Goal: Information Seeking & Learning: Learn about a topic

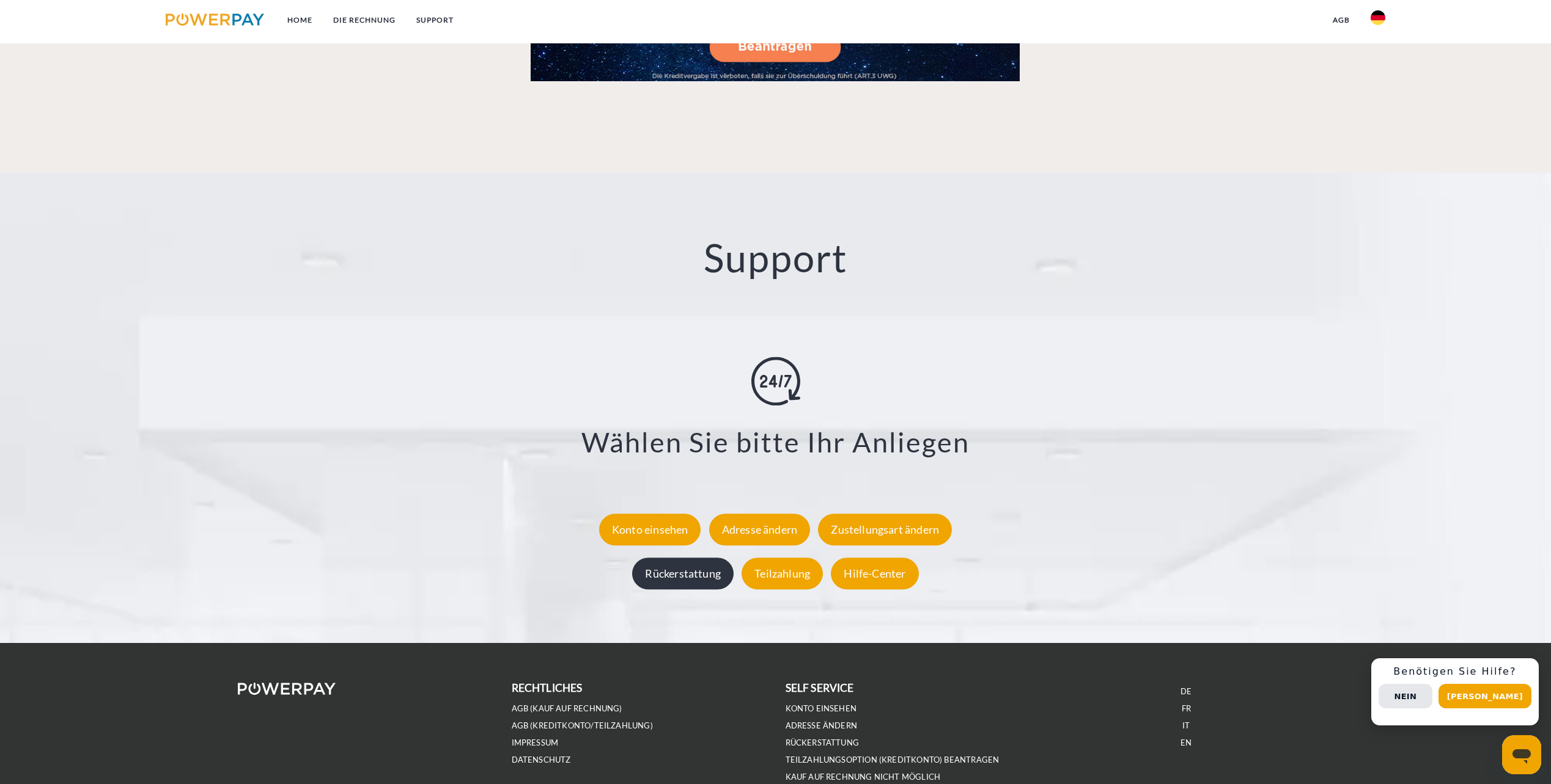
scroll to position [2130, 0]
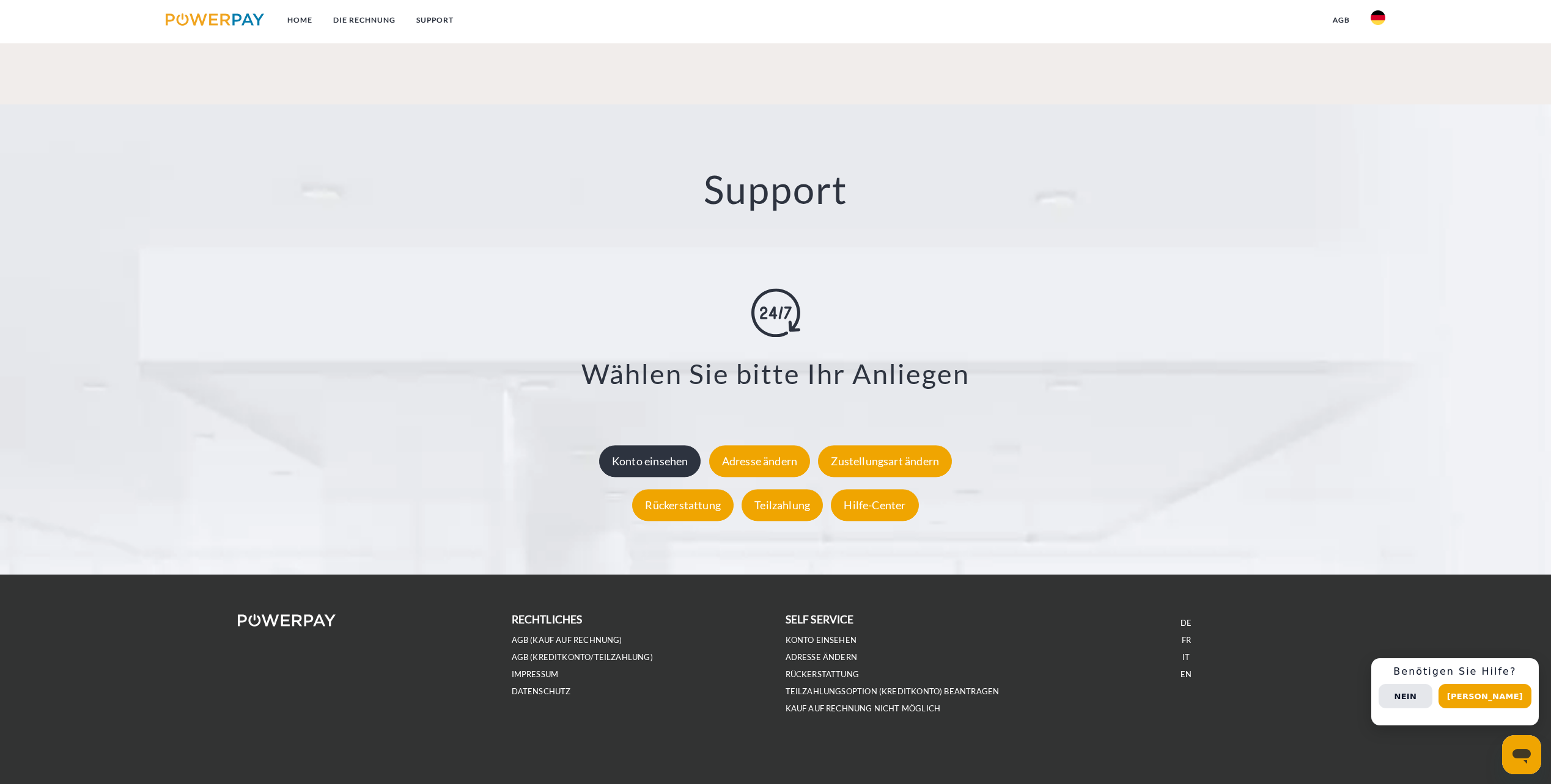
click at [655, 452] on div "Konto einsehen" at bounding box center [650, 461] width 102 height 32
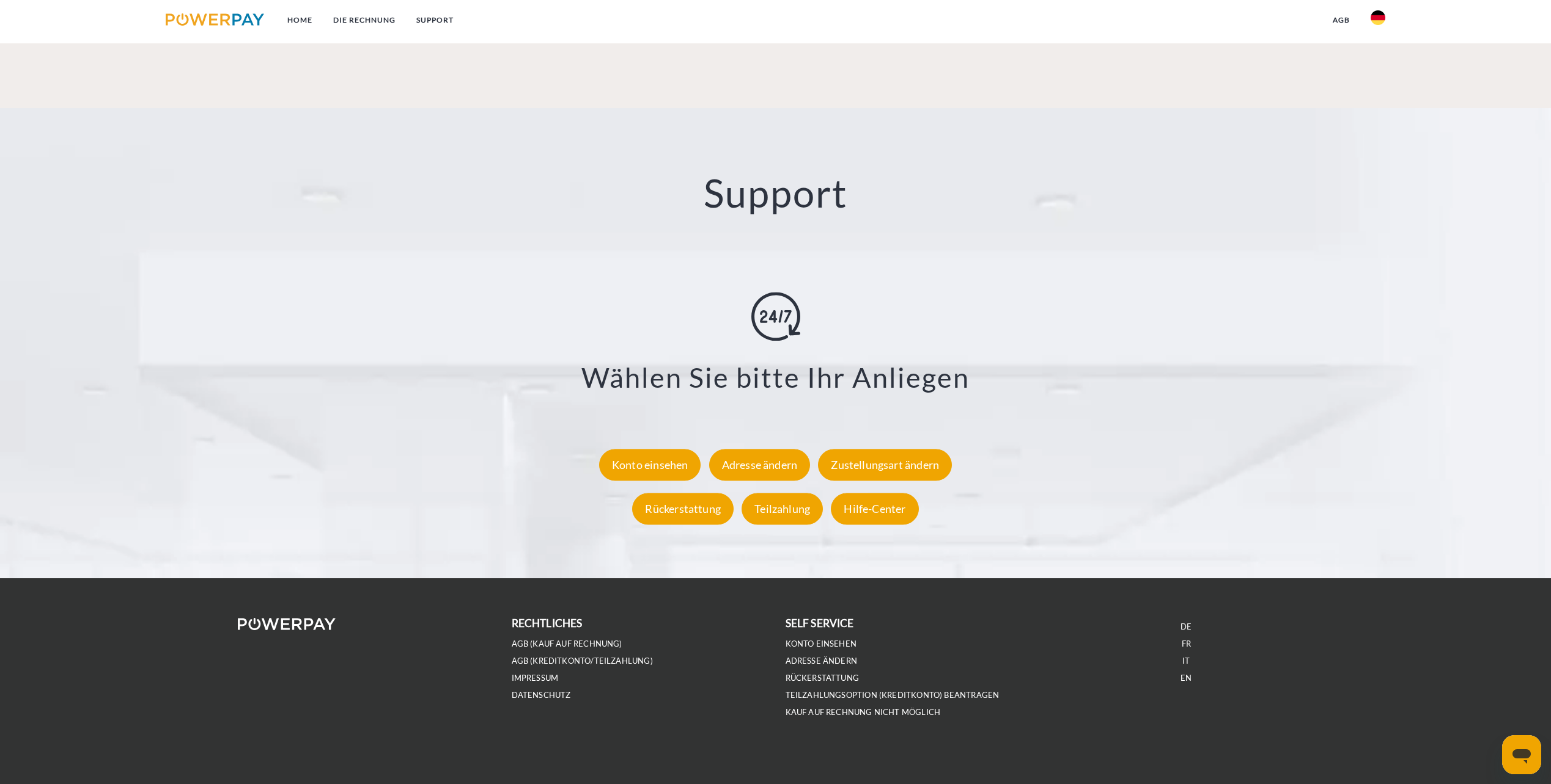
scroll to position [2130, 0]
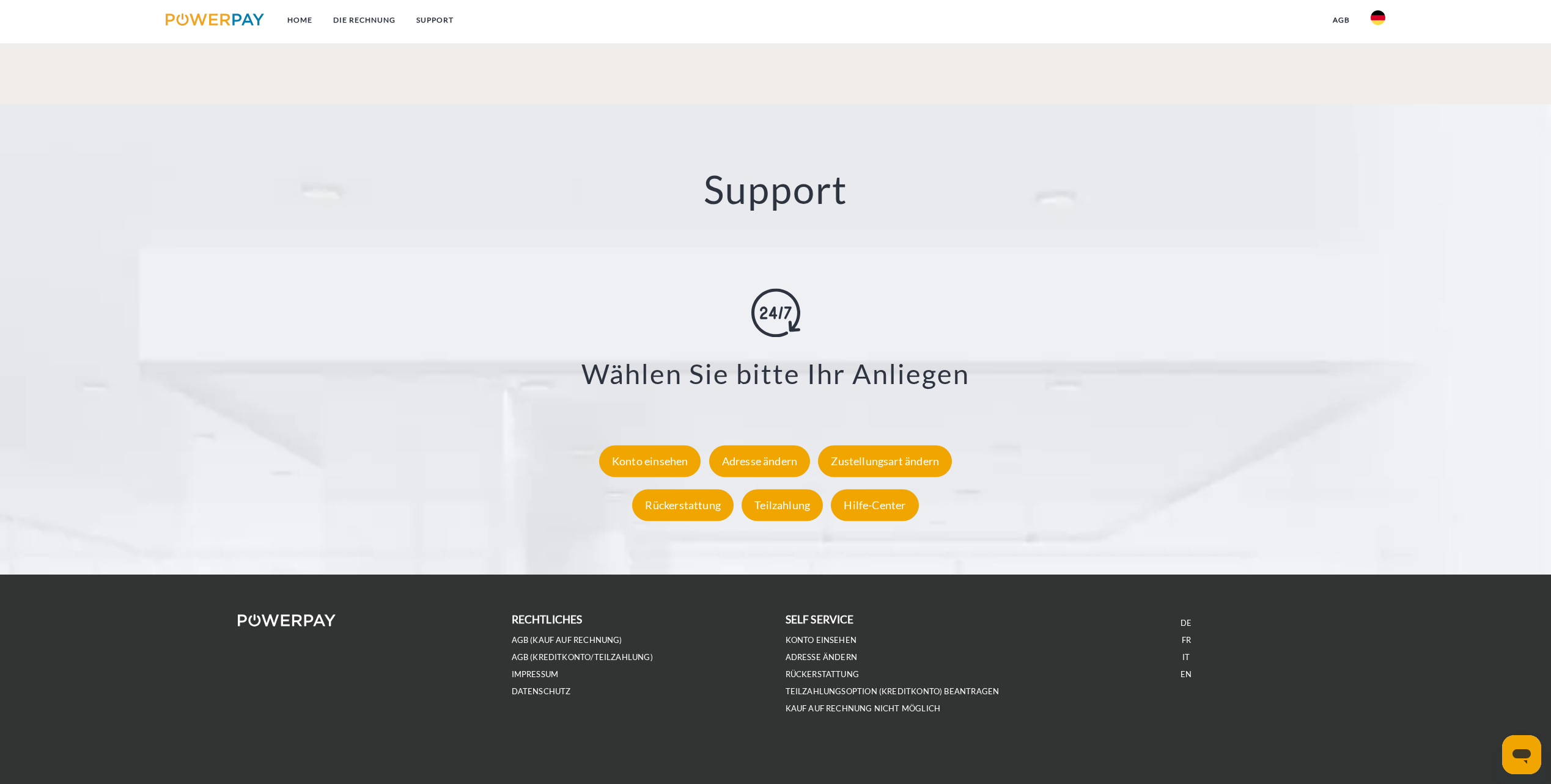
click at [1534, 752] on div "Messaging-Fenster öffnen" at bounding box center [1521, 755] width 37 height 37
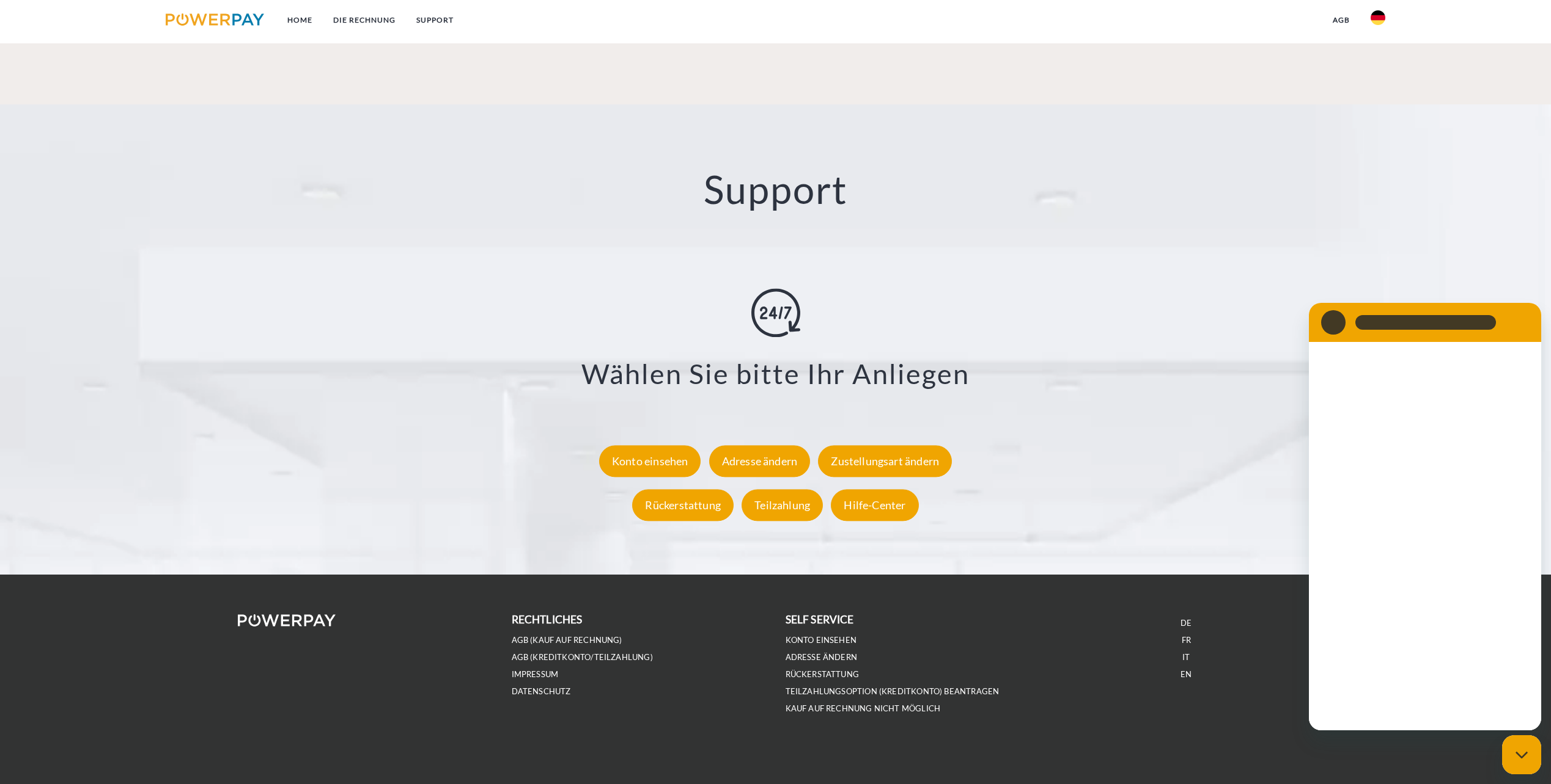
scroll to position [0, 0]
click at [1418, 544] on button "Tippen, um es erneut zu versuchen" at bounding box center [1424, 550] width 183 height 12
click at [1368, 270] on div "Support X Zustellungsart ändern Formular Rückerstattung Formular Teilzahlung Fo…" at bounding box center [776, 340] width 1551 height 470
click at [1527, 763] on div "Messaging-Fenster schließen" at bounding box center [1521, 755] width 37 height 37
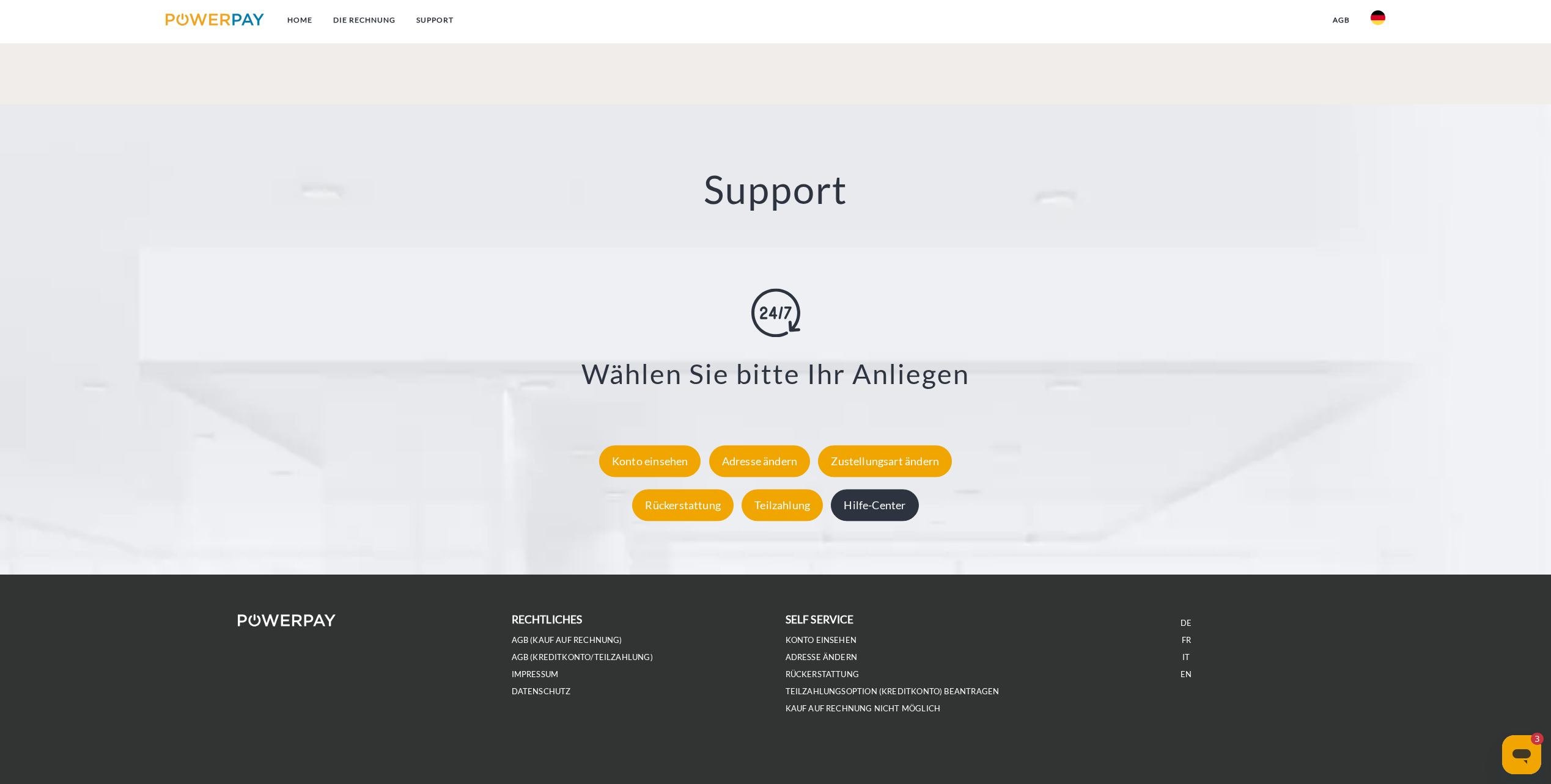
click at [901, 514] on div "Hilfe-Center" at bounding box center [874, 505] width 87 height 32
